Goal: Navigation & Orientation: Understand site structure

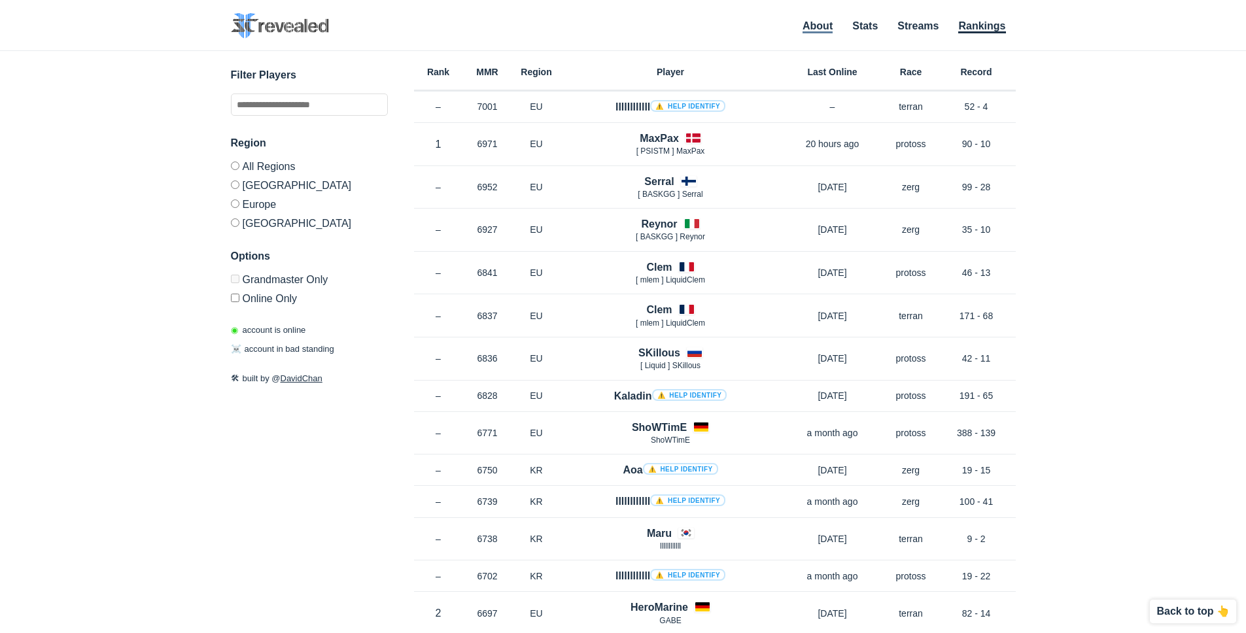
click at [822, 30] on li "About" at bounding box center [818, 28] width 30 height 14
click at [822, 26] on link "About" at bounding box center [818, 26] width 30 height 13
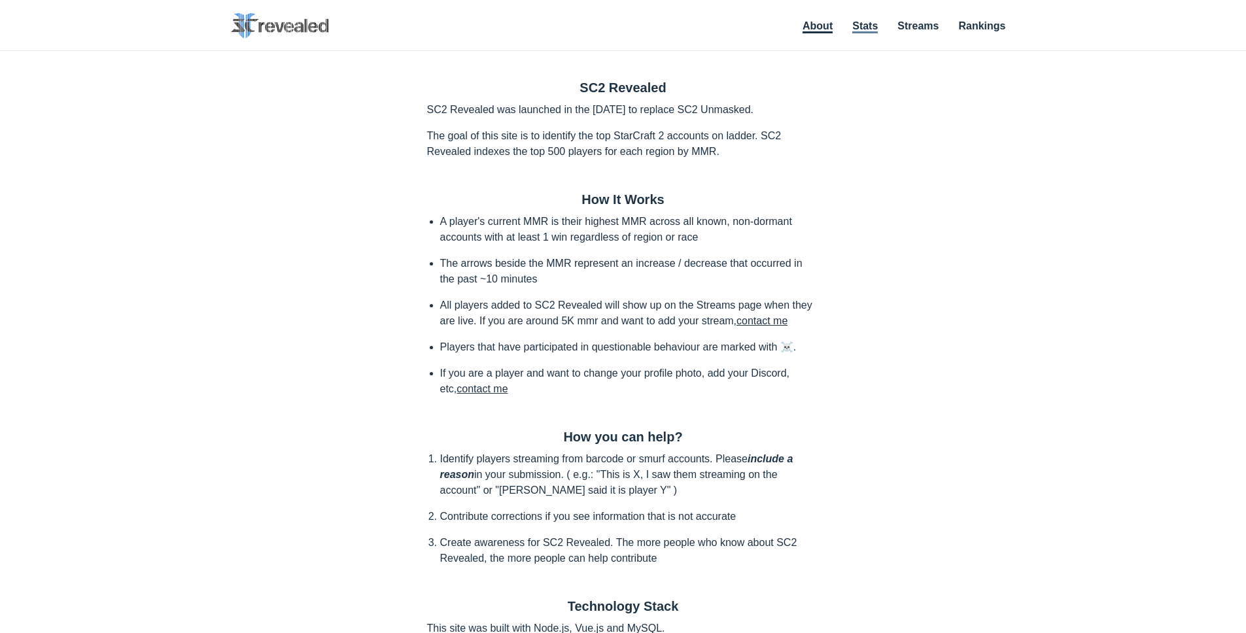
click at [867, 23] on link "Stats" at bounding box center [865, 26] width 26 height 13
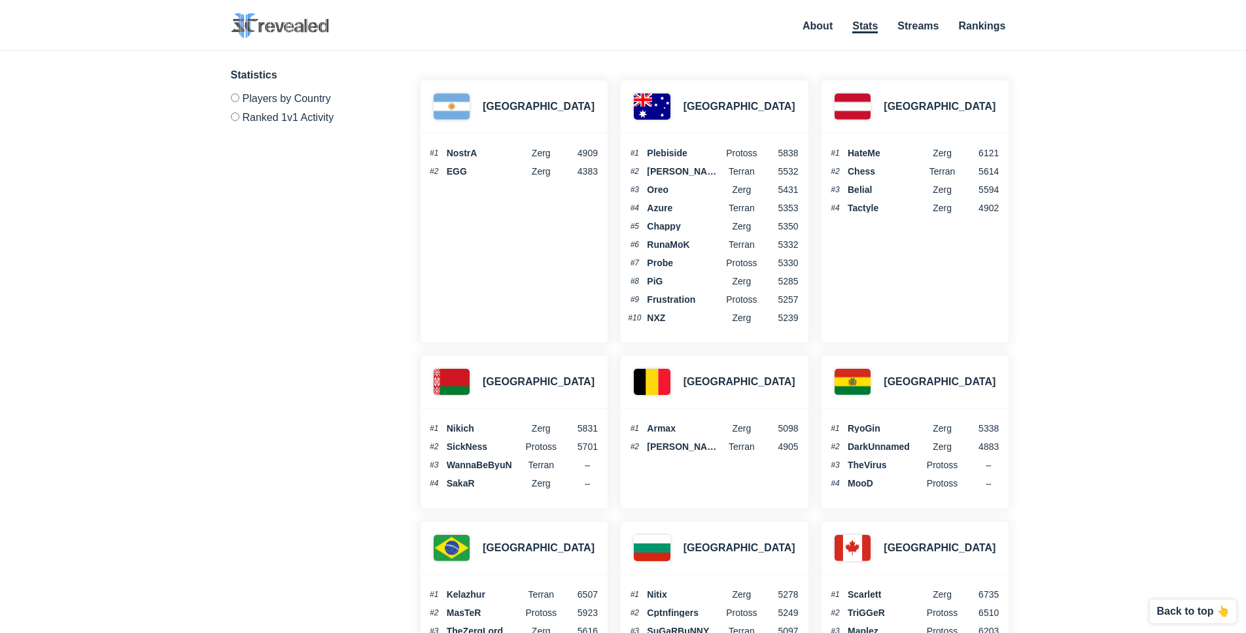
click at [297, 117] on label "Ranked 1v1 Activity" at bounding box center [309, 115] width 157 height 16
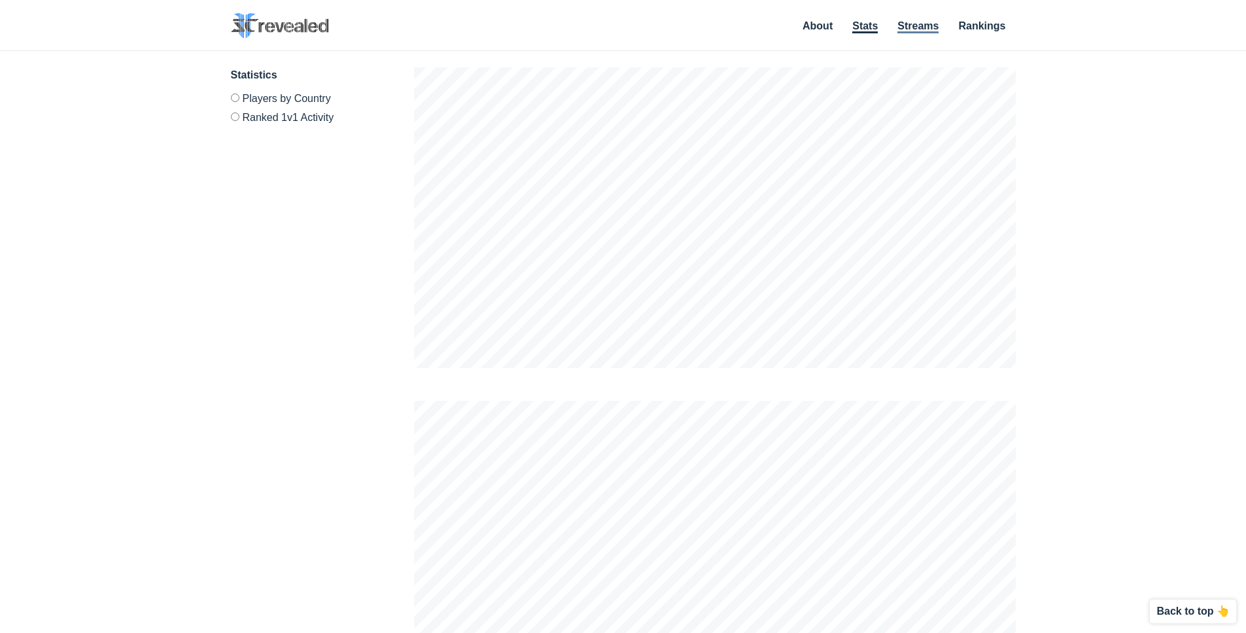
click at [914, 22] on link "Streams" at bounding box center [917, 26] width 41 height 13
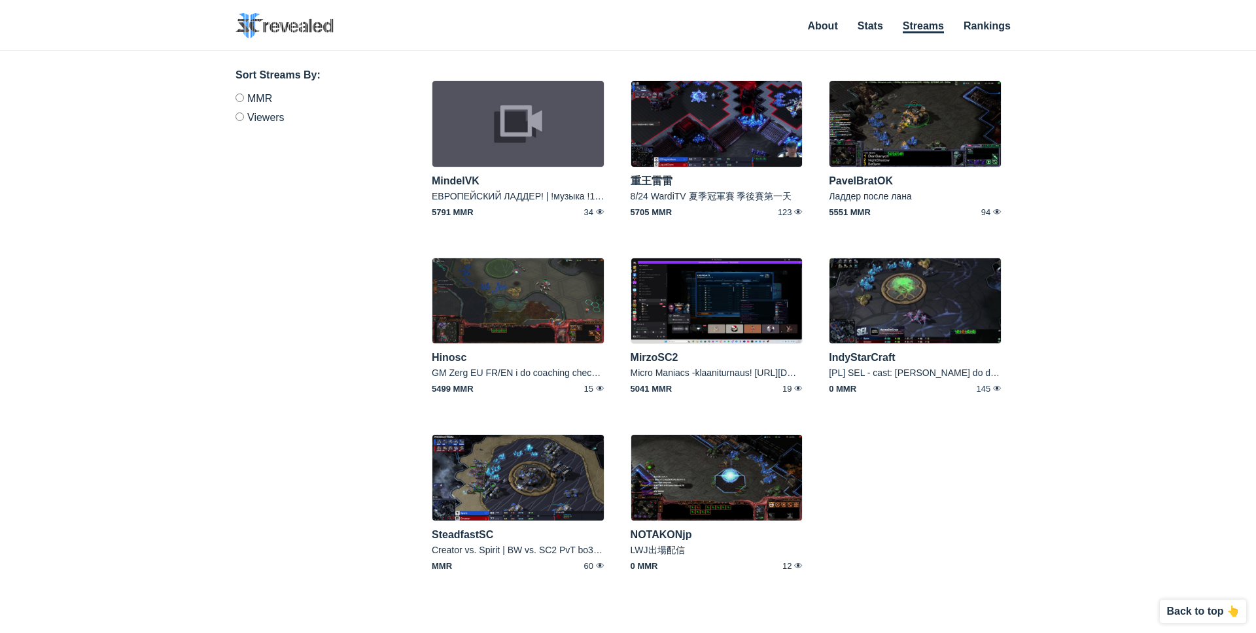
click at [972, 35] on li "Rankings" at bounding box center [986, 28] width 47 height 14
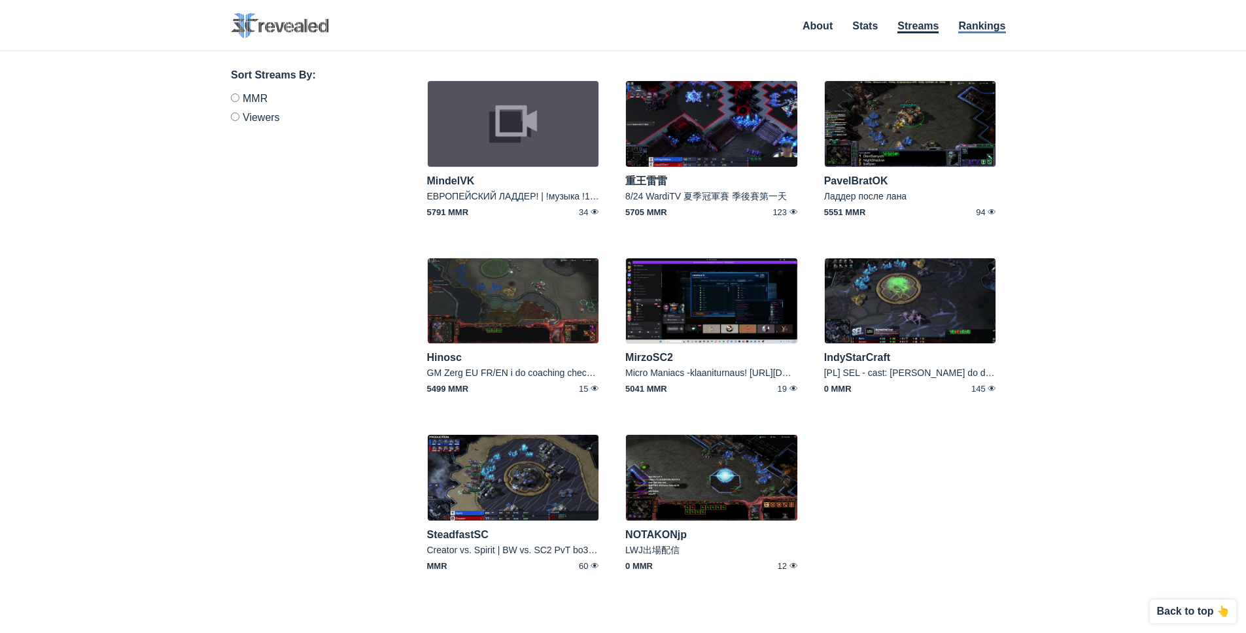
click at [977, 24] on link "Rankings" at bounding box center [981, 26] width 47 height 13
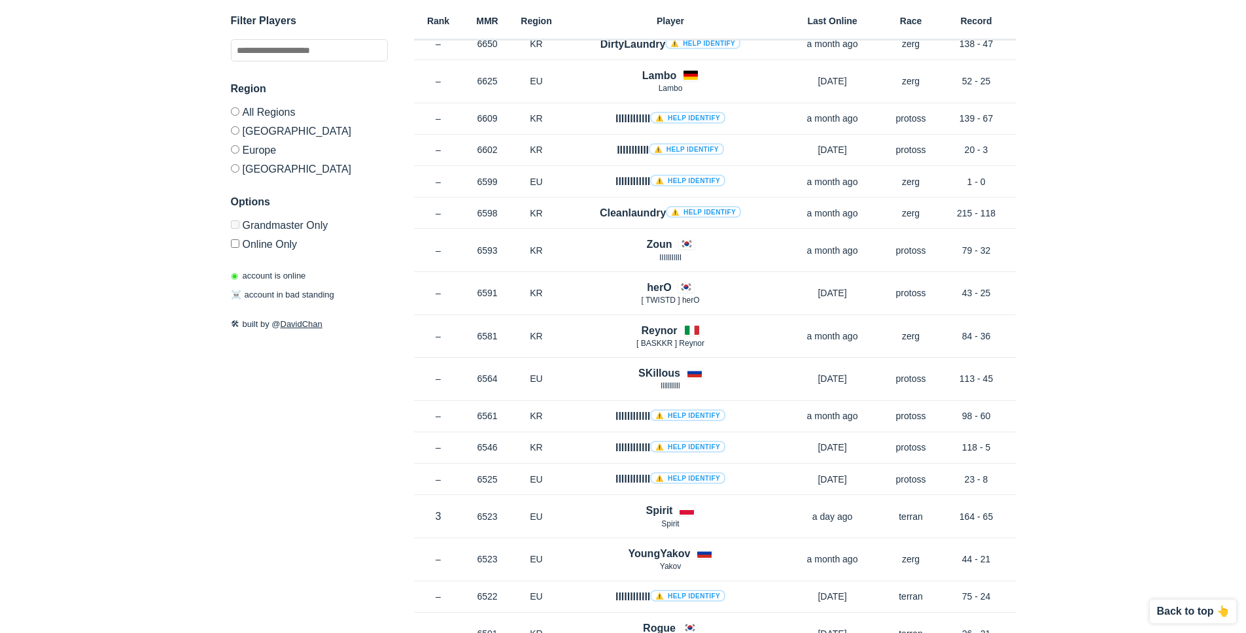
scroll to position [720, 0]
